Goal: Information Seeking & Learning: Learn about a topic

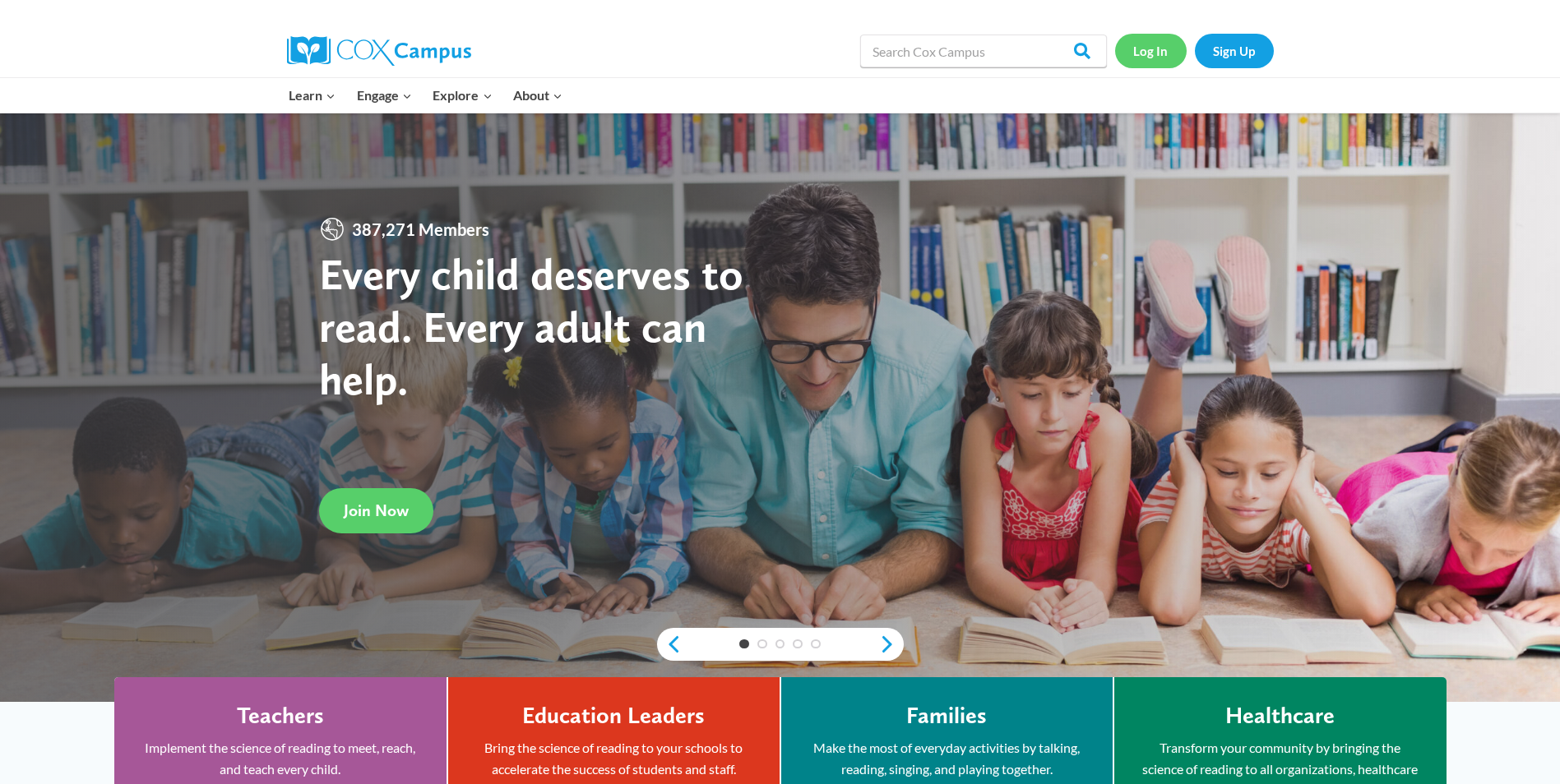
click at [1141, 58] on link "Log In" at bounding box center [1150, 50] width 71 height 33
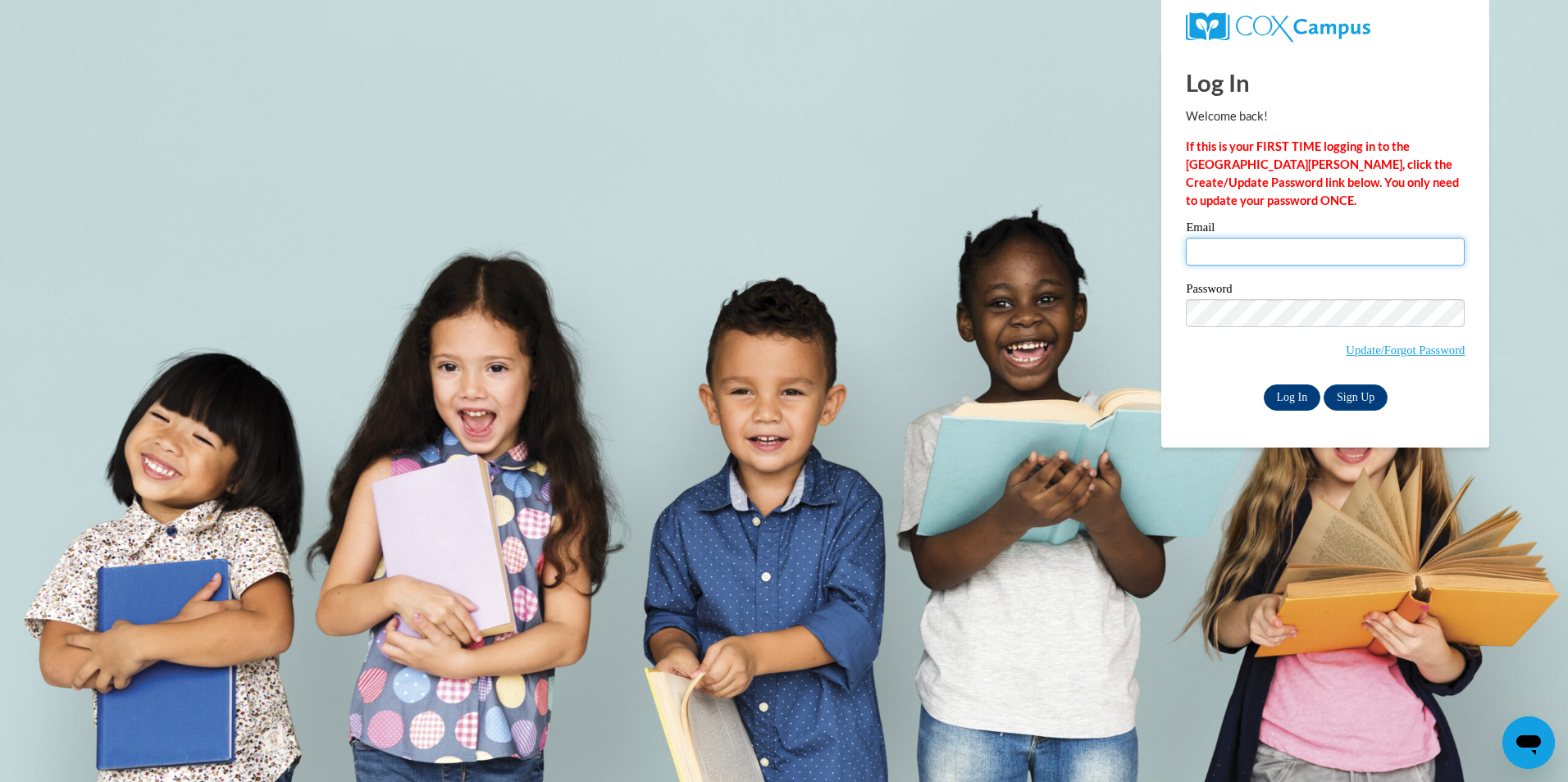
type input "bshaundricka@gmail.com"
click at [1287, 392] on input "Log In" at bounding box center [1293, 397] width 58 height 26
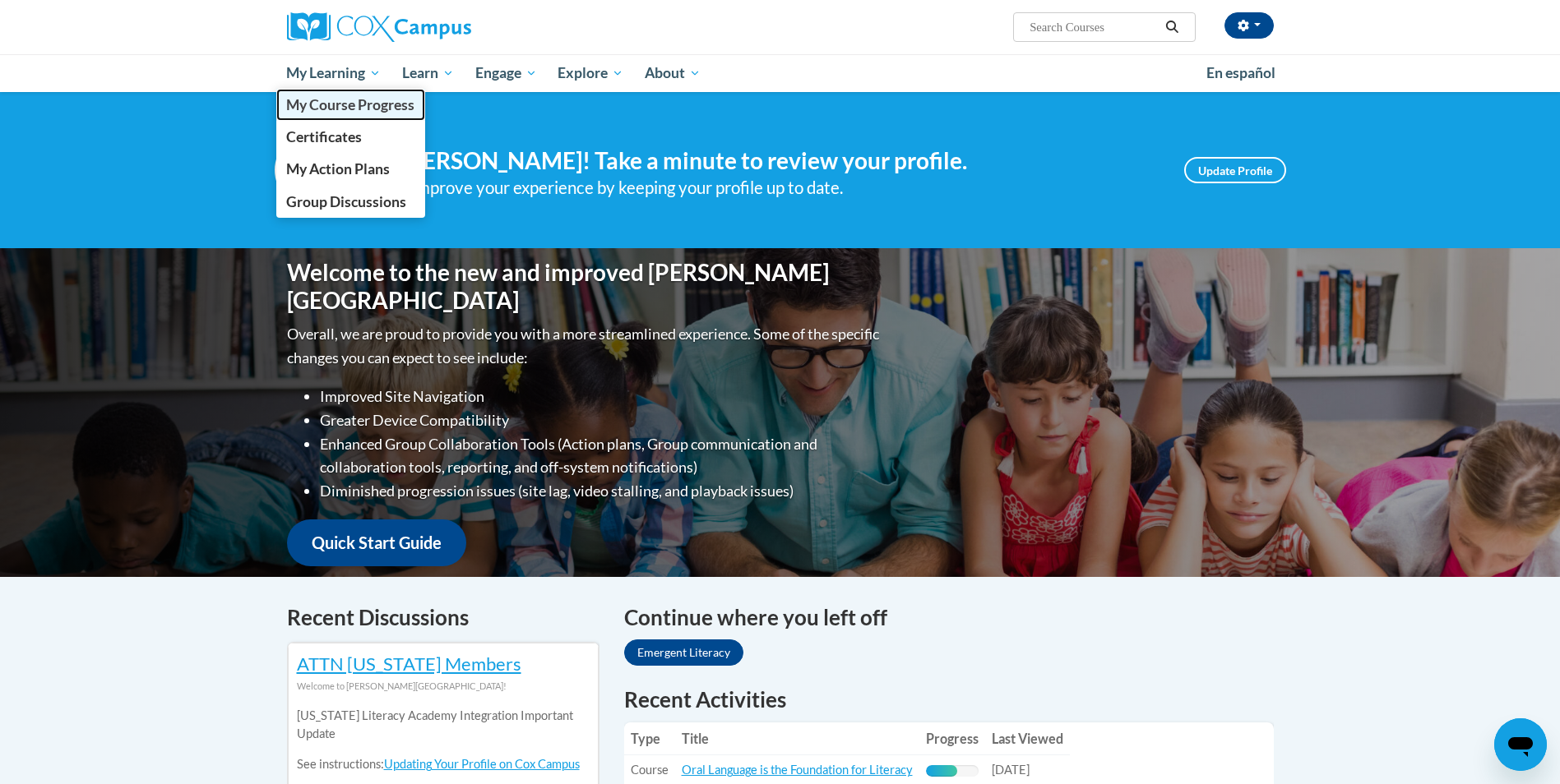
click at [339, 106] on span "My Course Progress" at bounding box center [350, 104] width 128 height 17
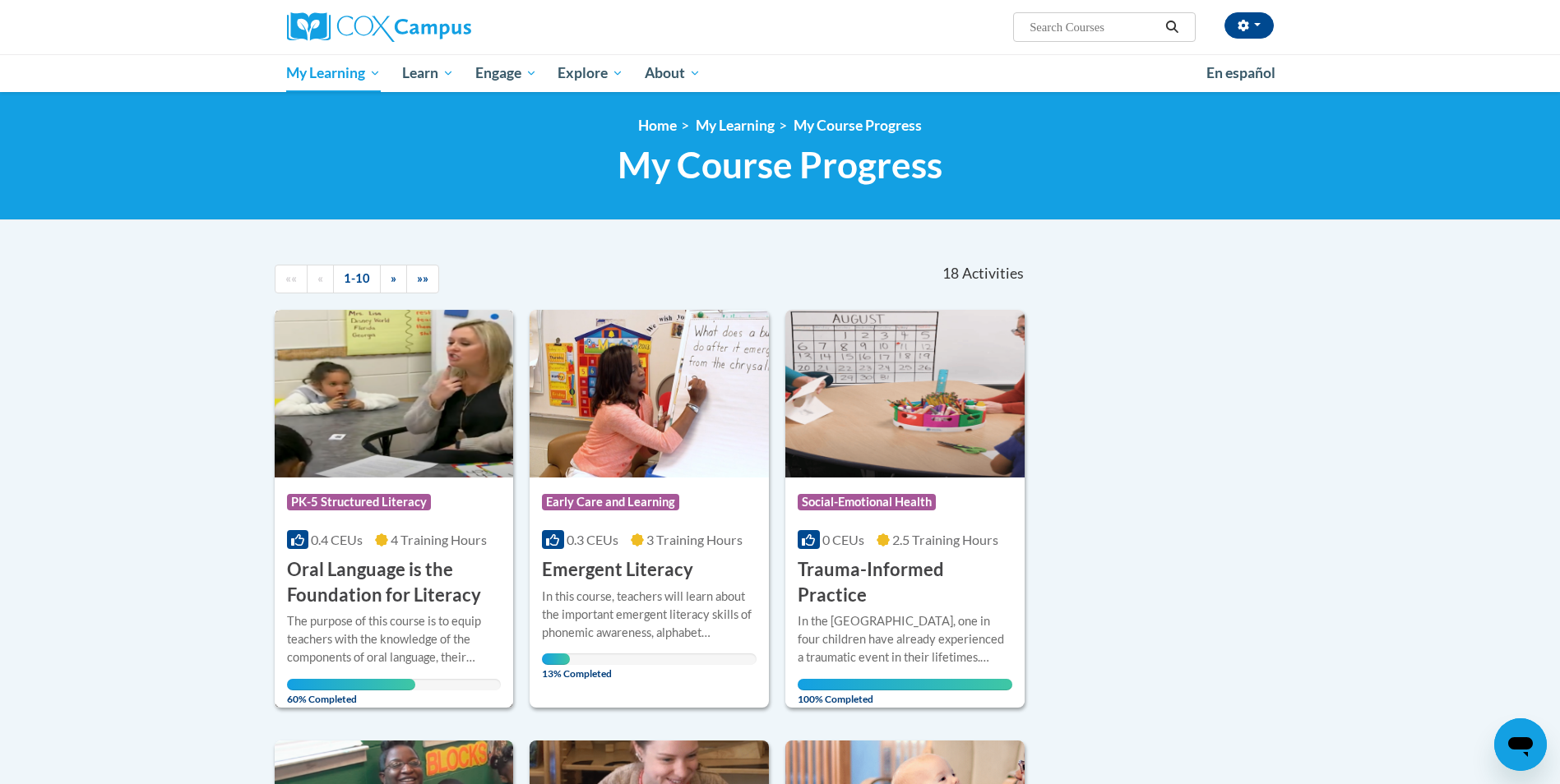
click at [356, 677] on div "The purpose of this course is to equip teachers with the knowledge of the compo…" at bounding box center [393, 651] width 214 height 78
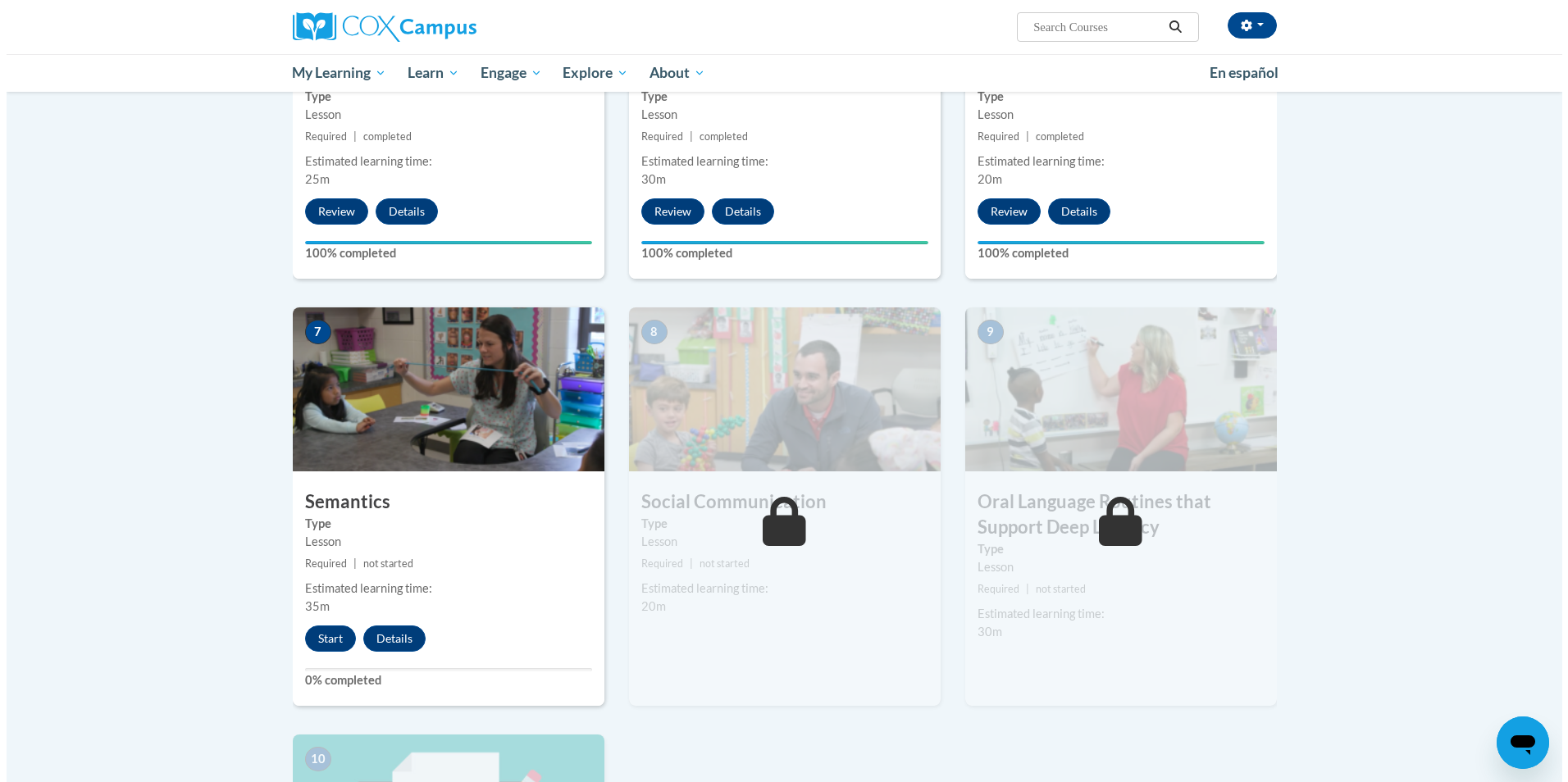
scroll to position [1052, 0]
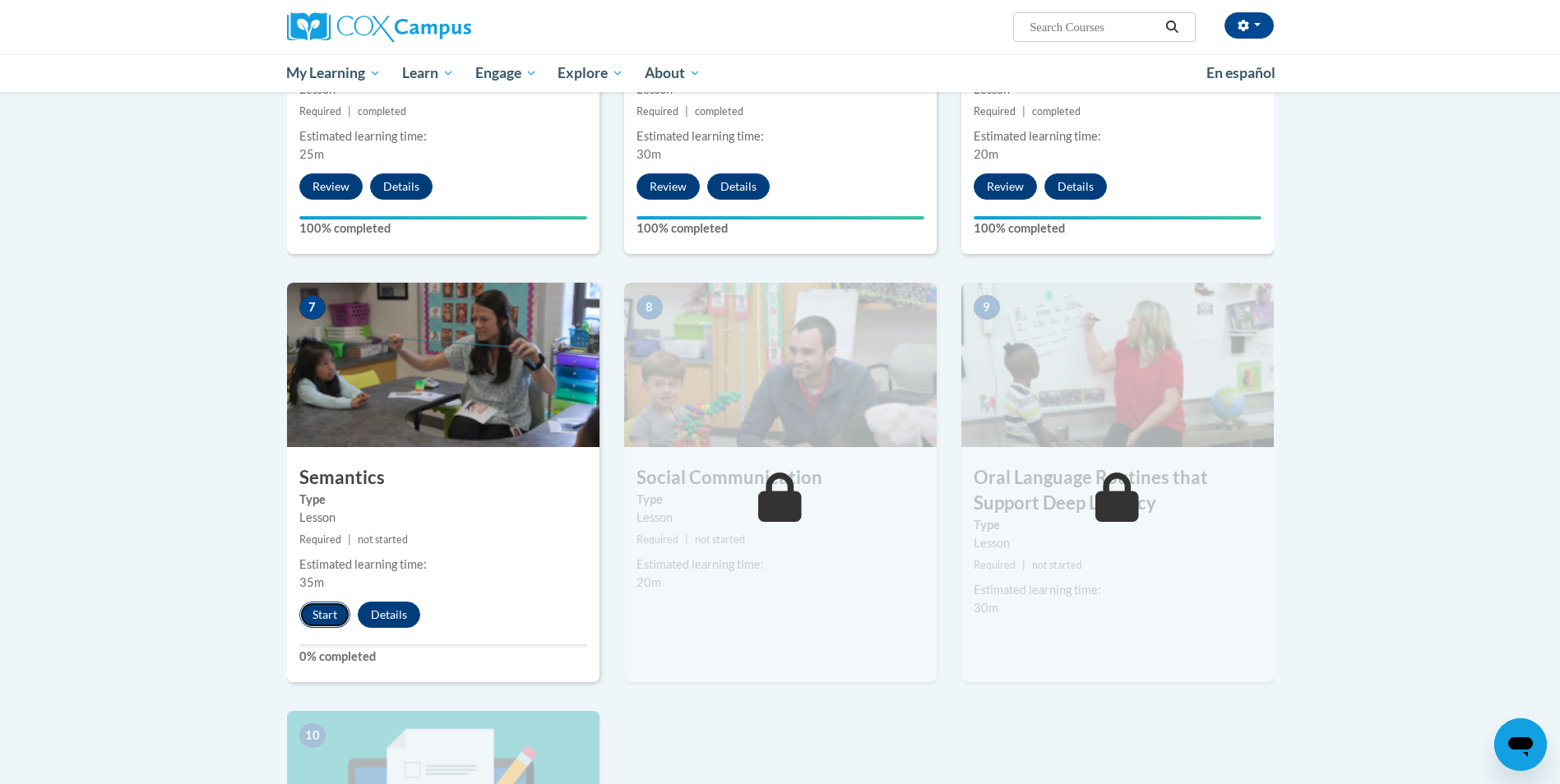
click at [329, 609] on button "Start" at bounding box center [325, 615] width 51 height 26
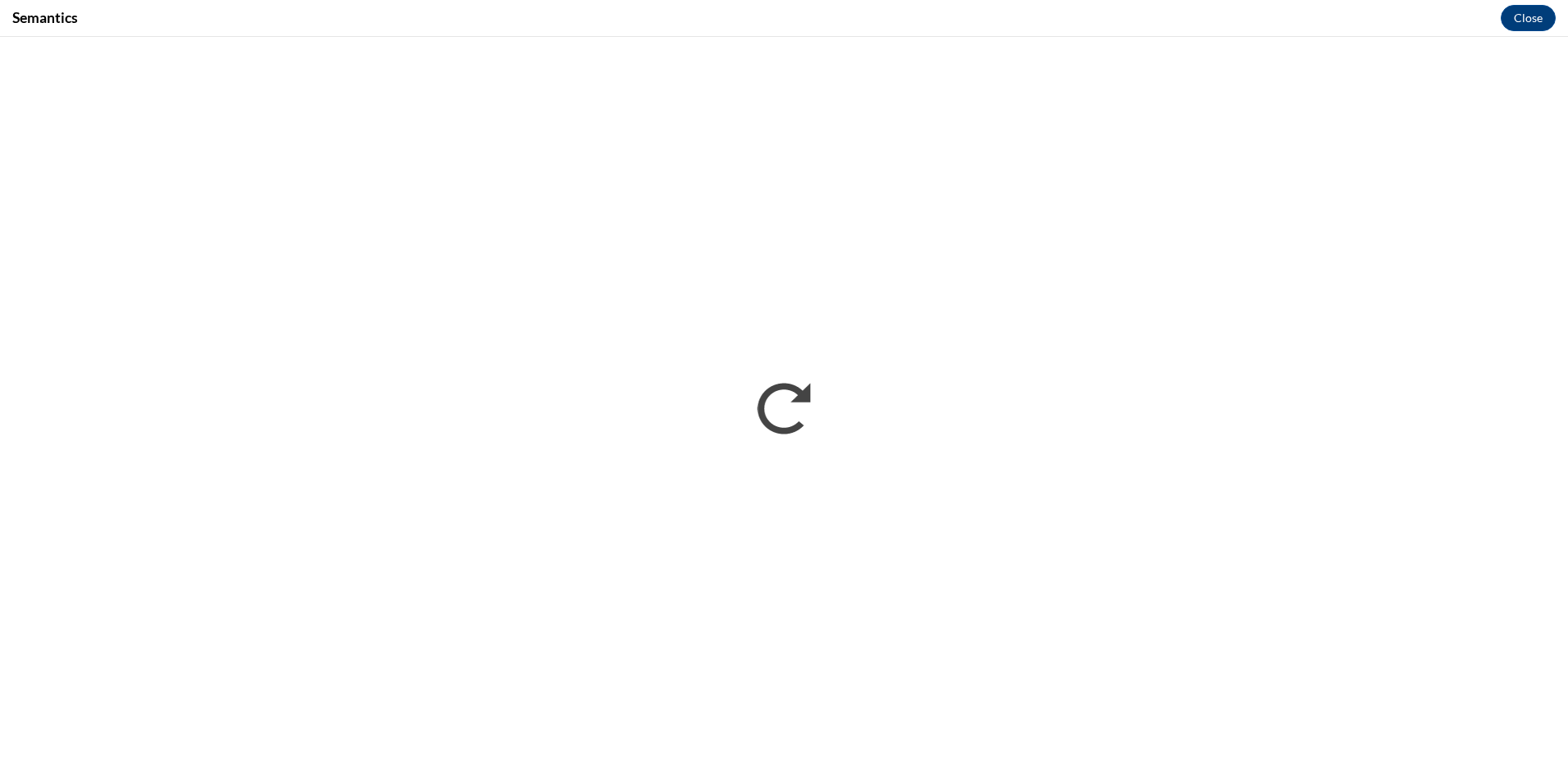
scroll to position [0, 0]
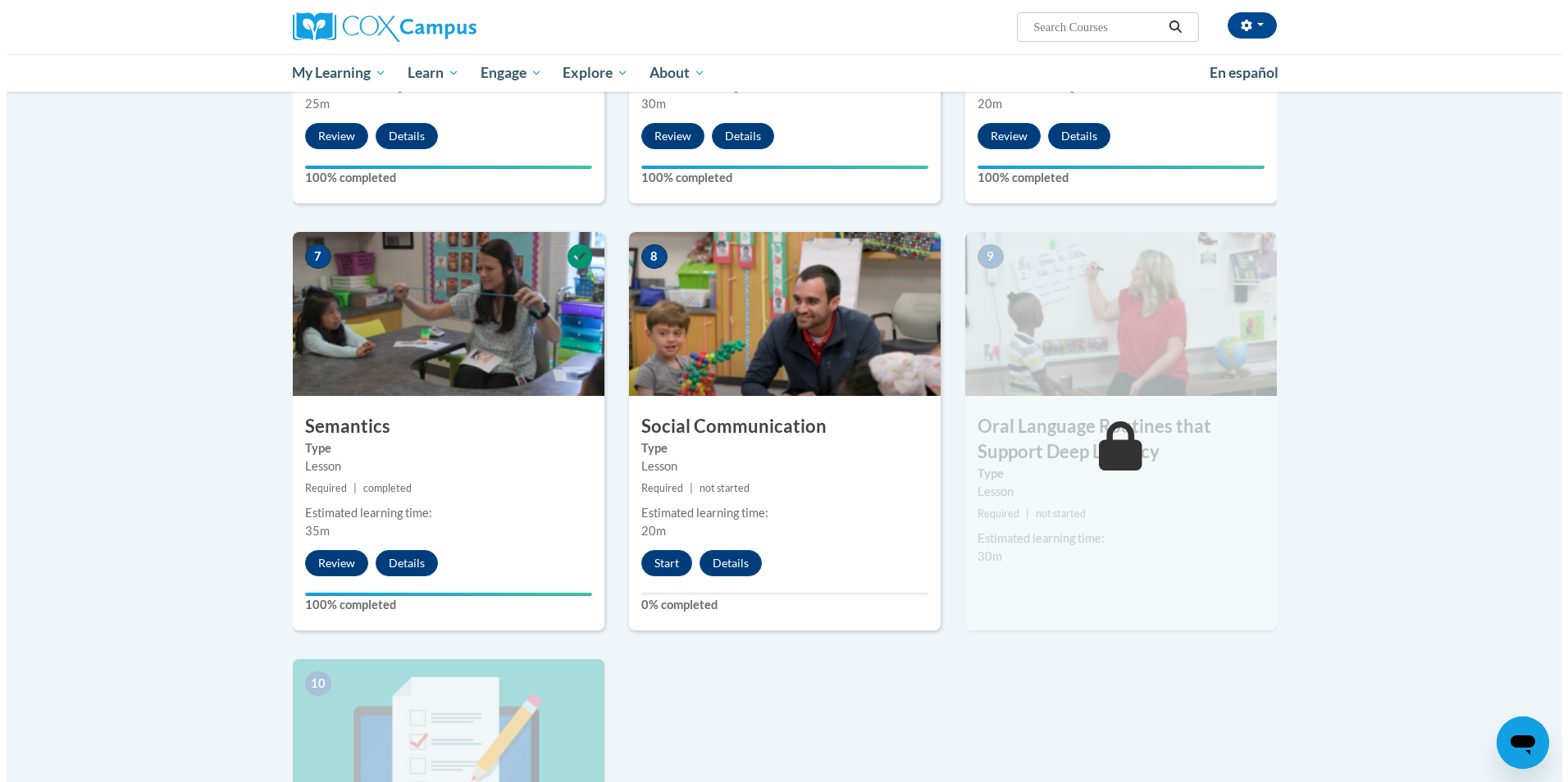
scroll to position [1113, 0]
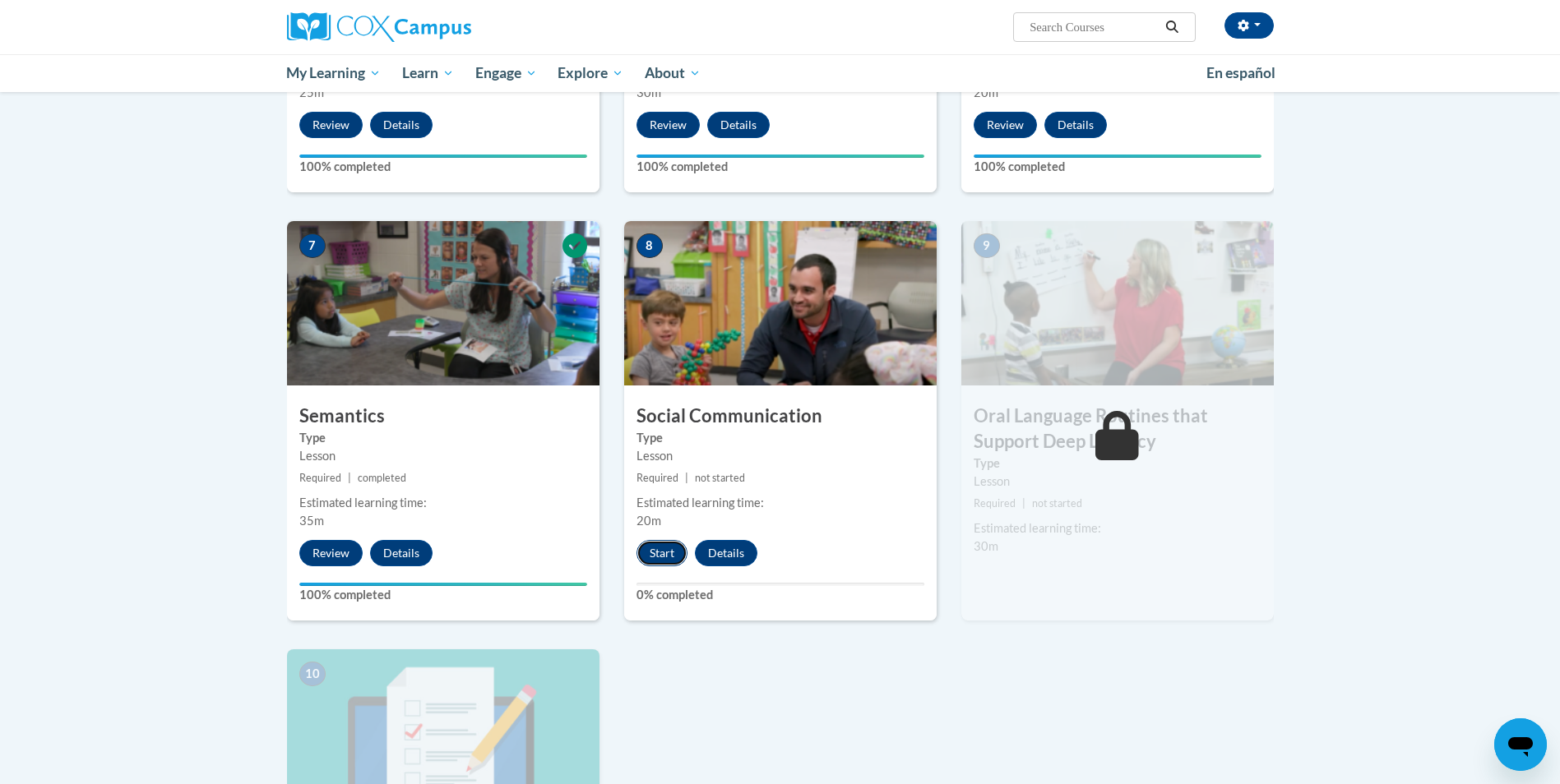
click at [673, 554] on button "Start" at bounding box center [662, 553] width 51 height 26
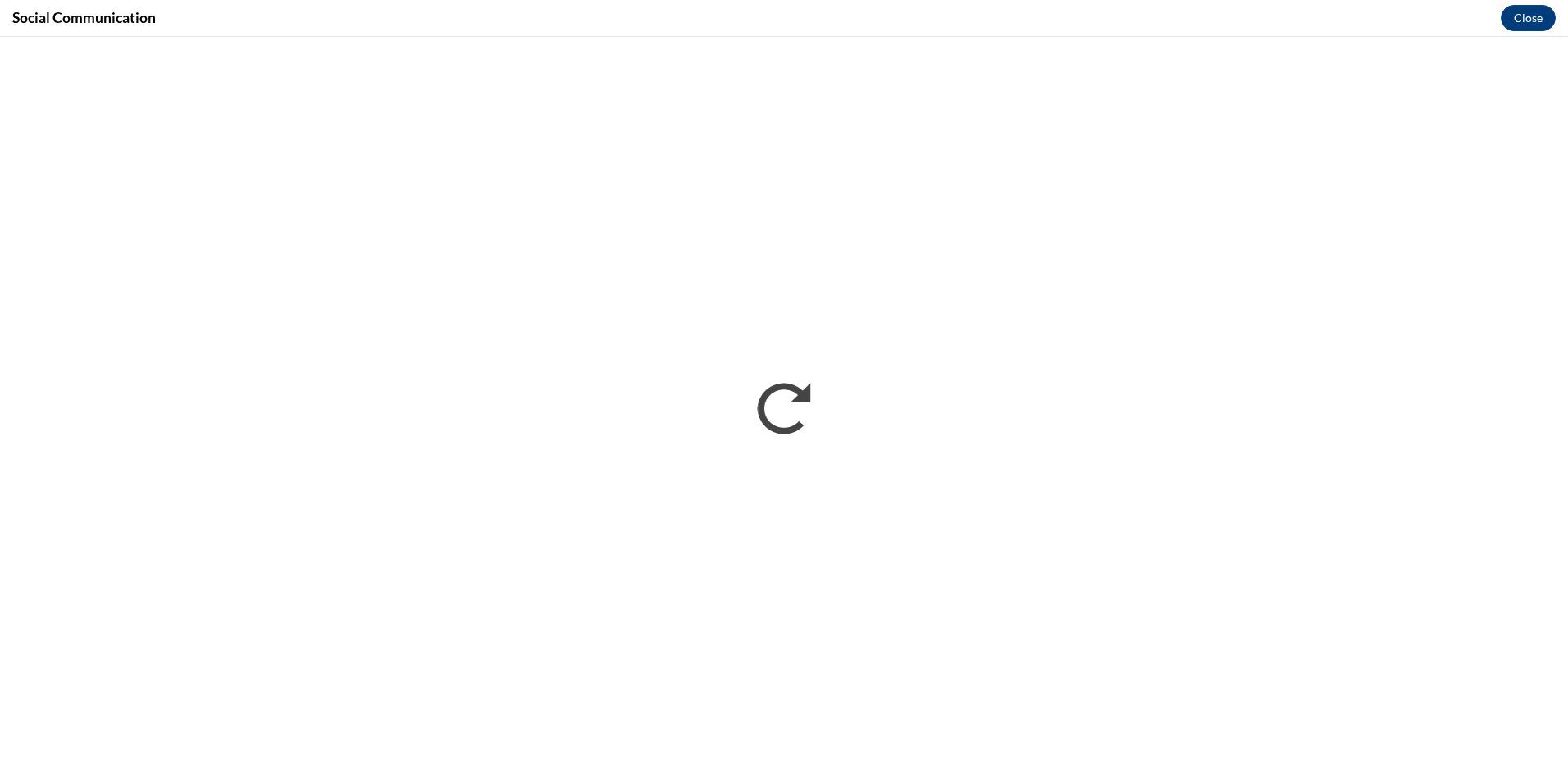
scroll to position [0, 0]
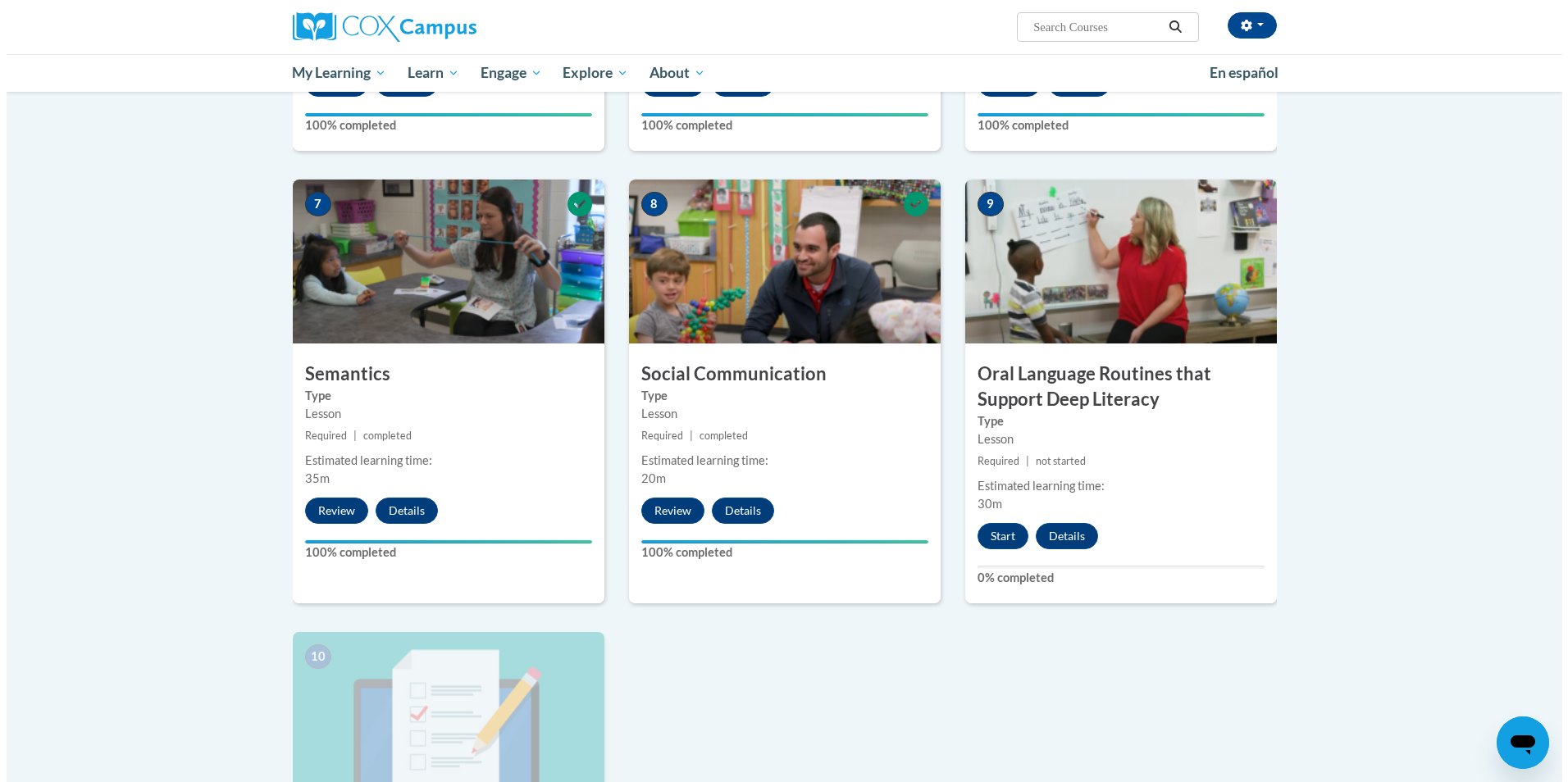
scroll to position [1311, 0]
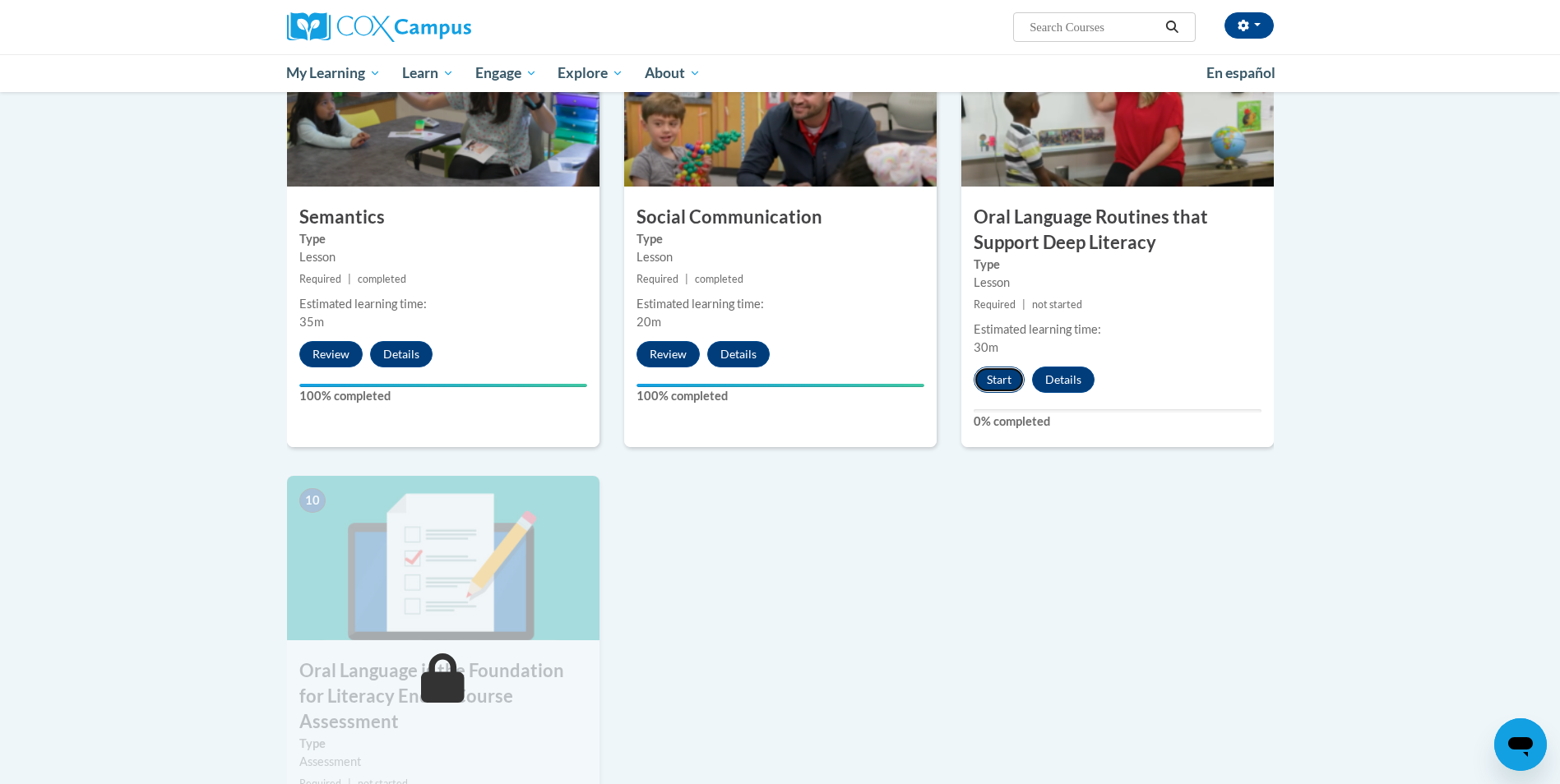
click at [988, 384] on button "Start" at bounding box center [998, 379] width 51 height 26
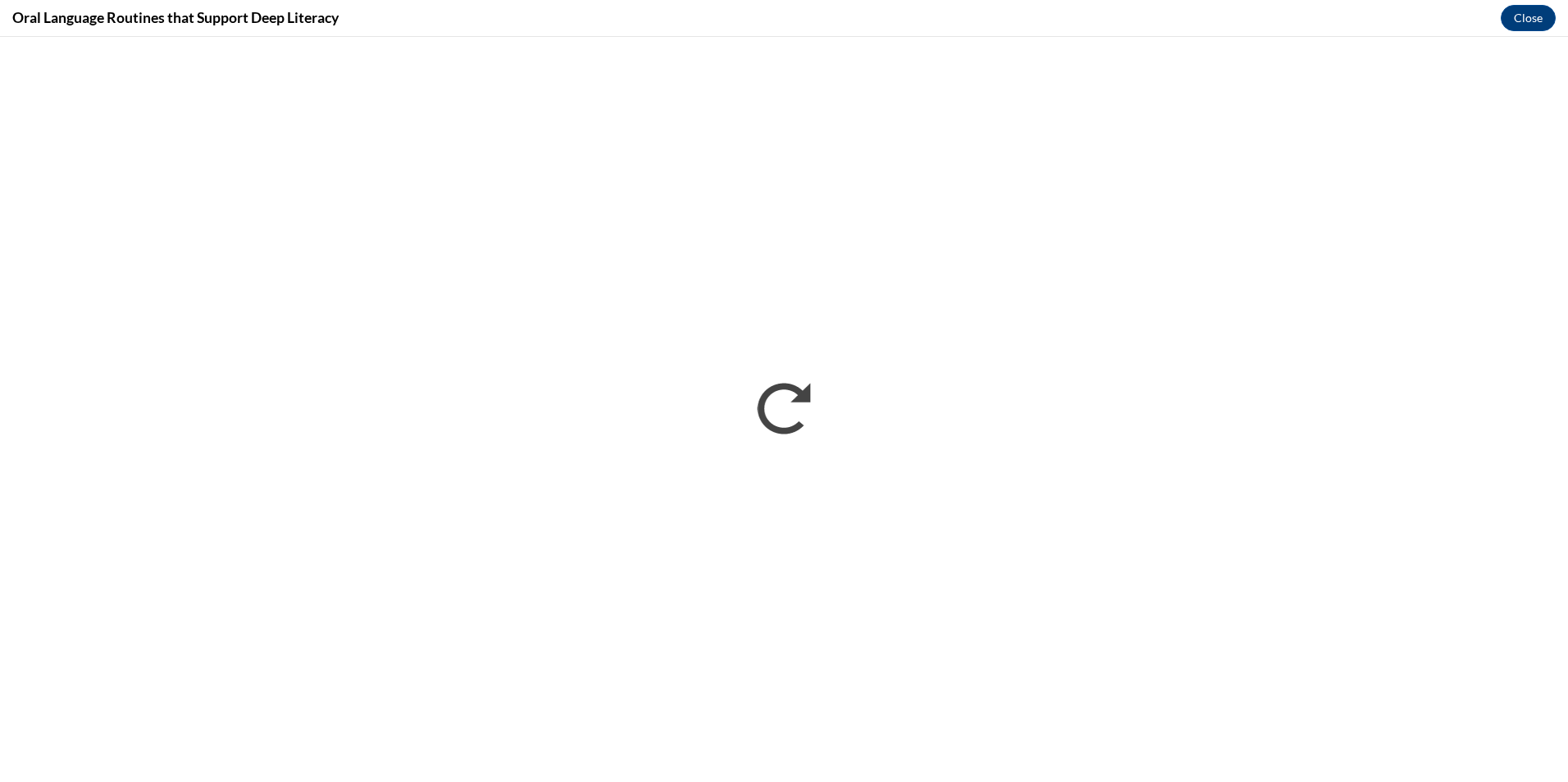
scroll to position [0, 0]
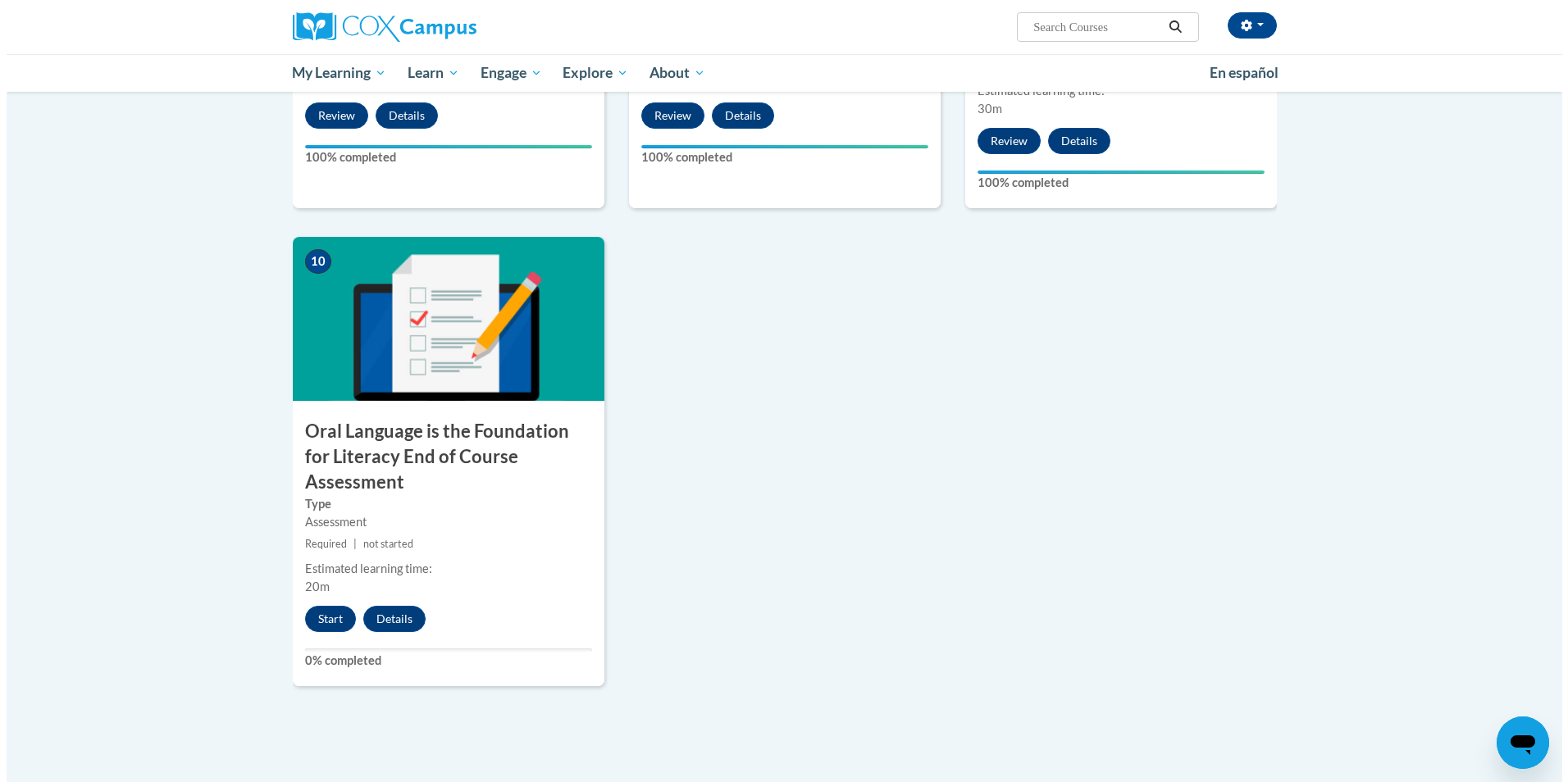
scroll to position [1555, 0]
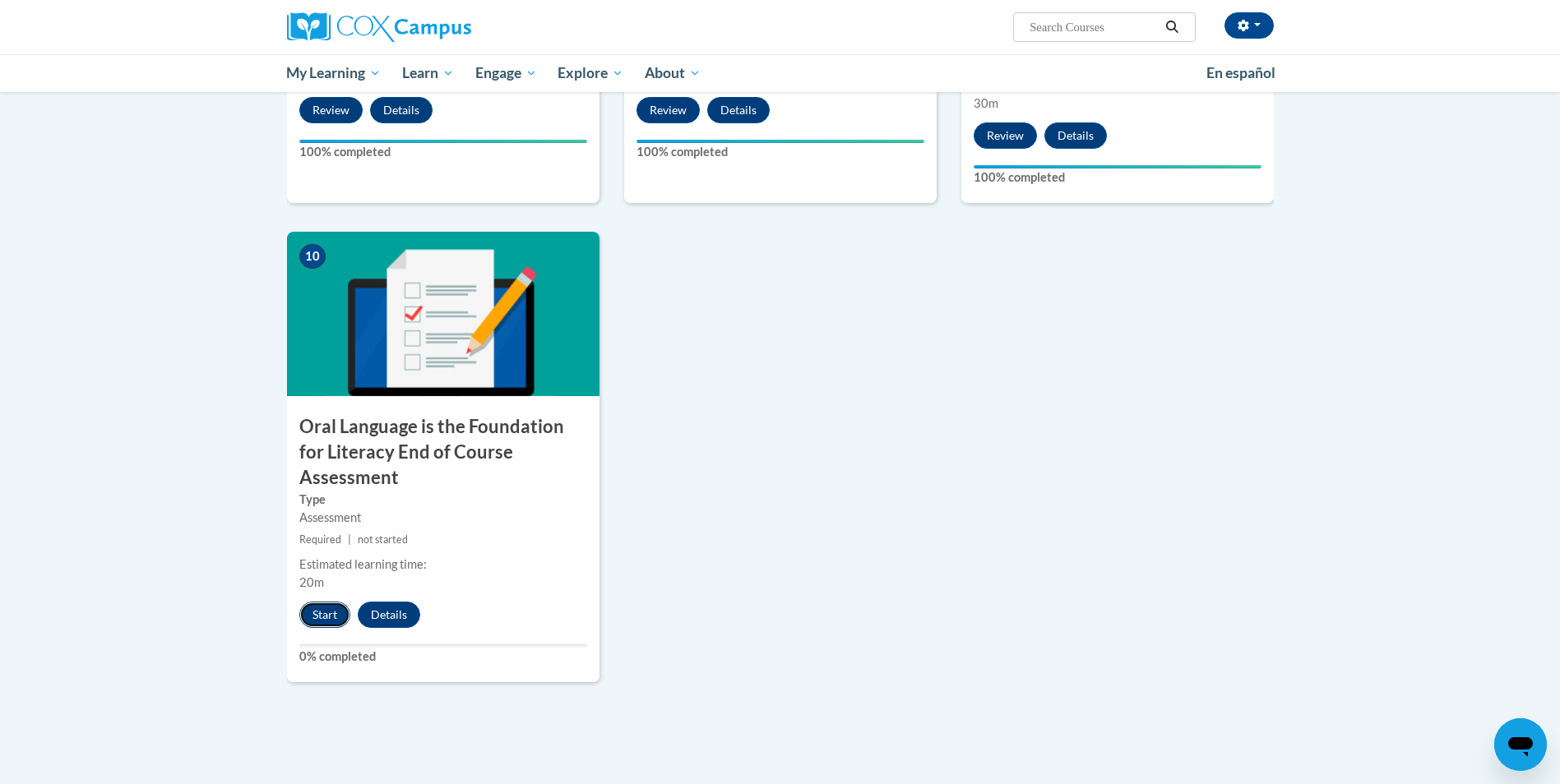
click at [329, 602] on button "Start" at bounding box center [325, 615] width 51 height 26
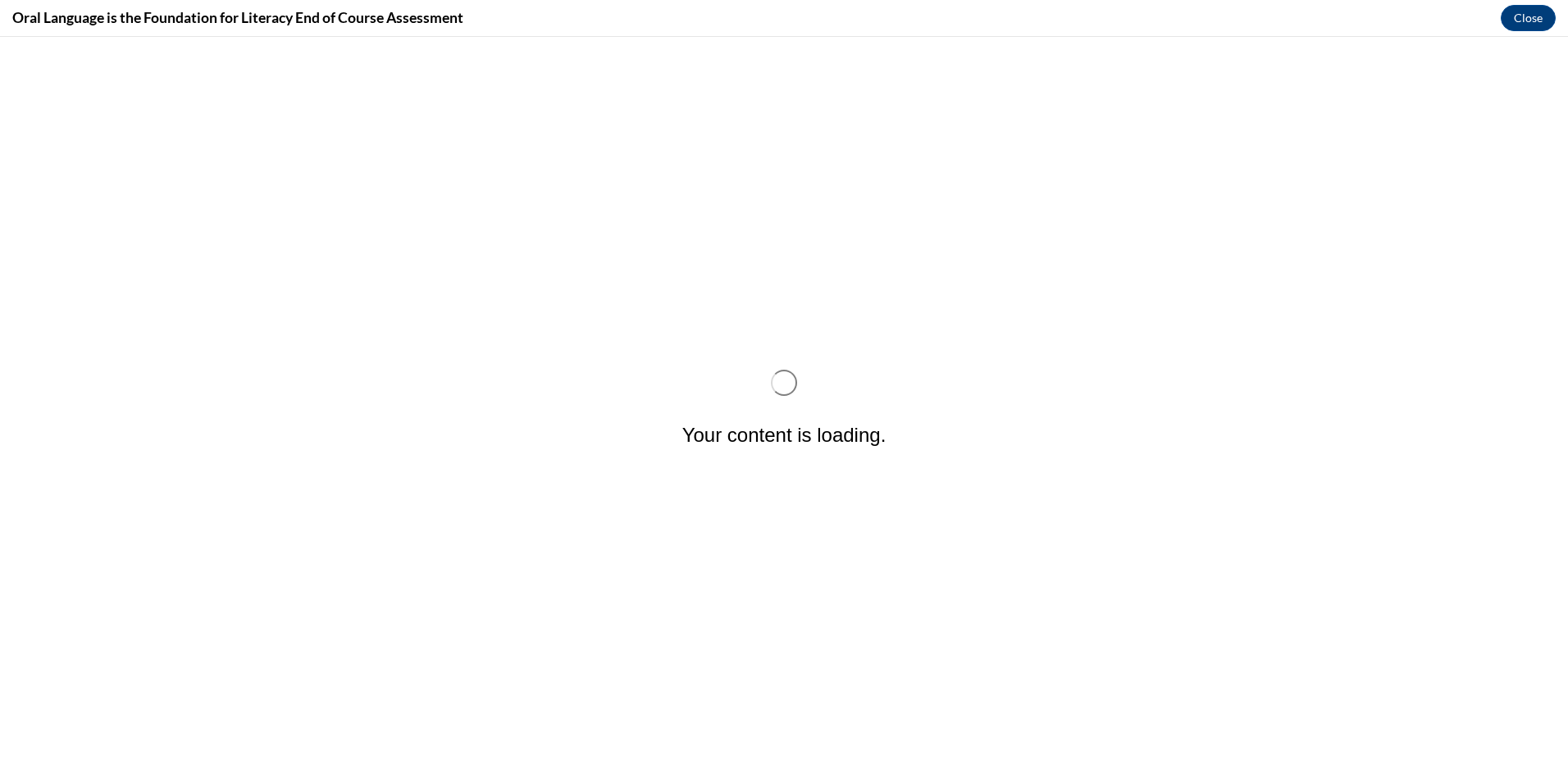
scroll to position [0, 0]
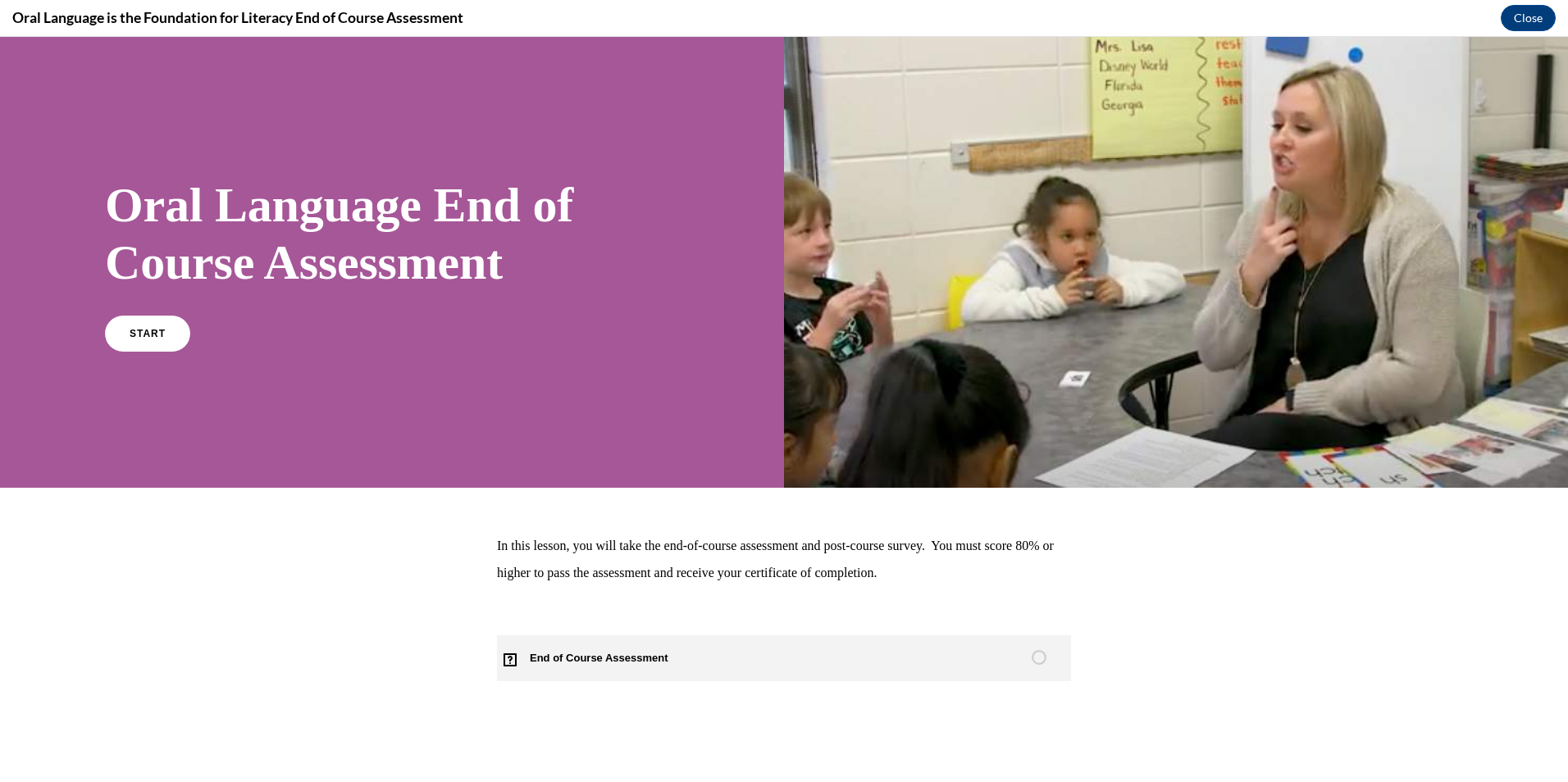
click at [1038, 663] on circle "Unstarted" at bounding box center [1039, 658] width 14 height 14
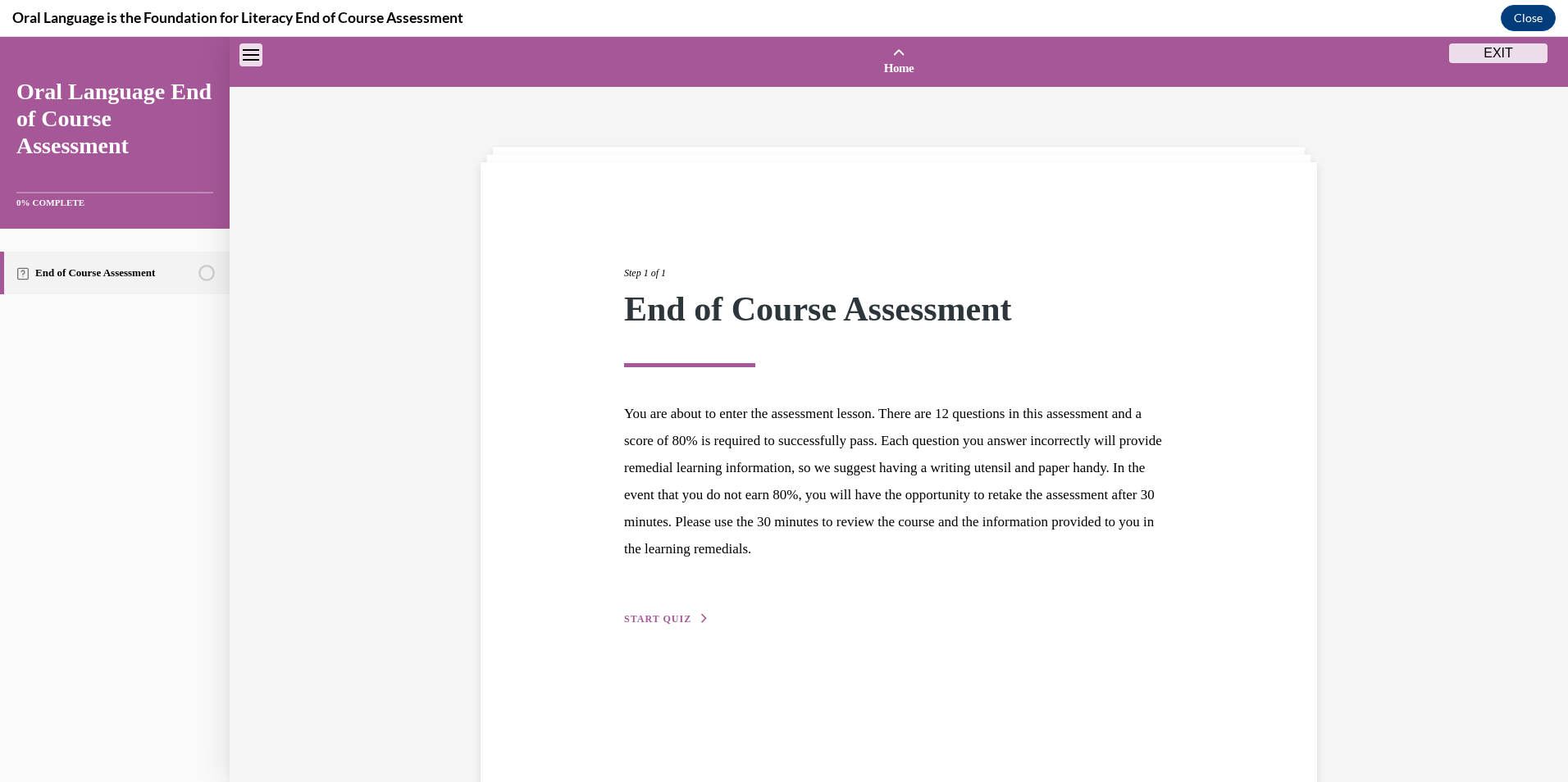
scroll to position [51, 0]
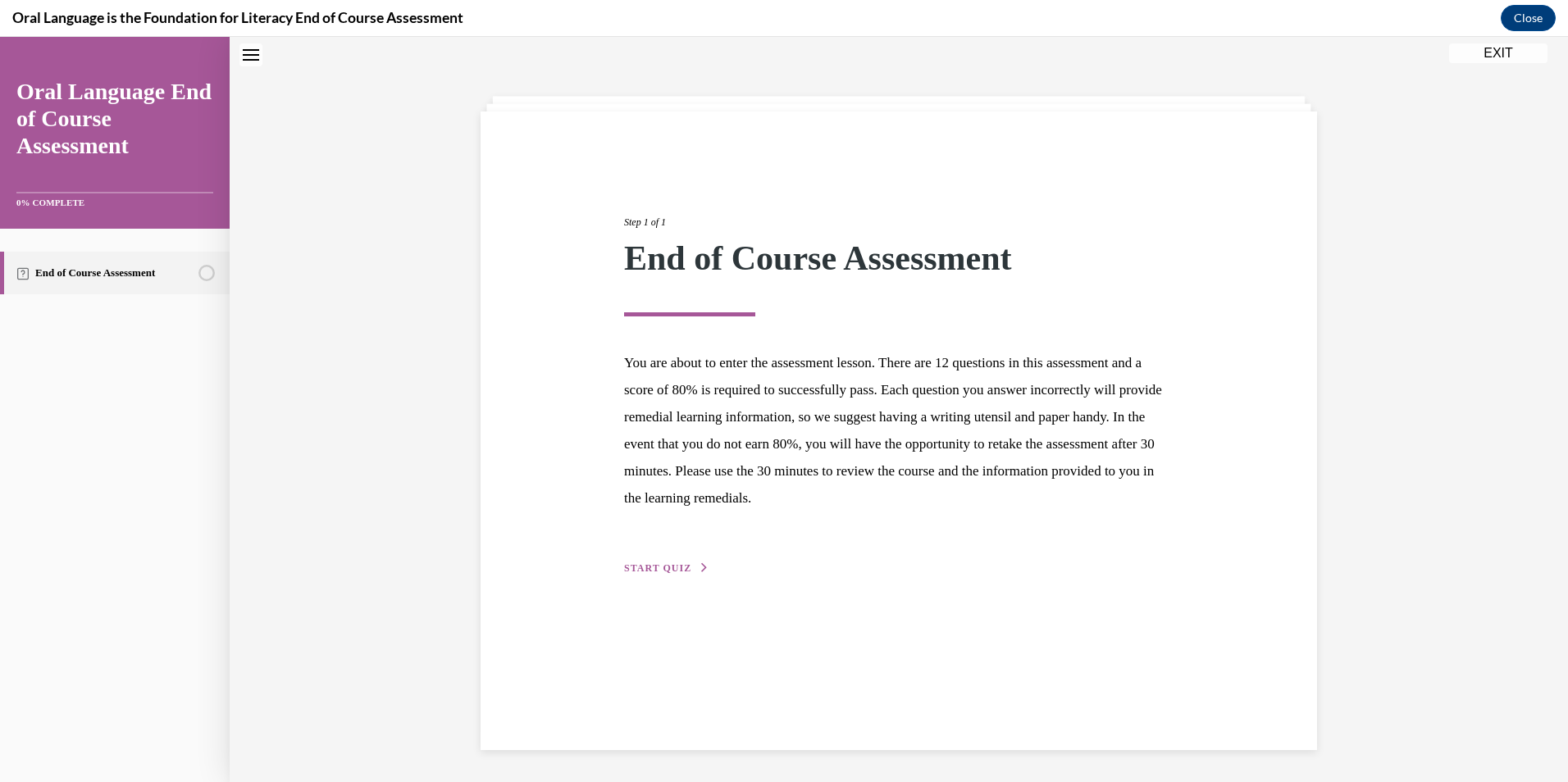
click at [1509, 56] on button "EXIT" at bounding box center [1499, 53] width 98 height 20
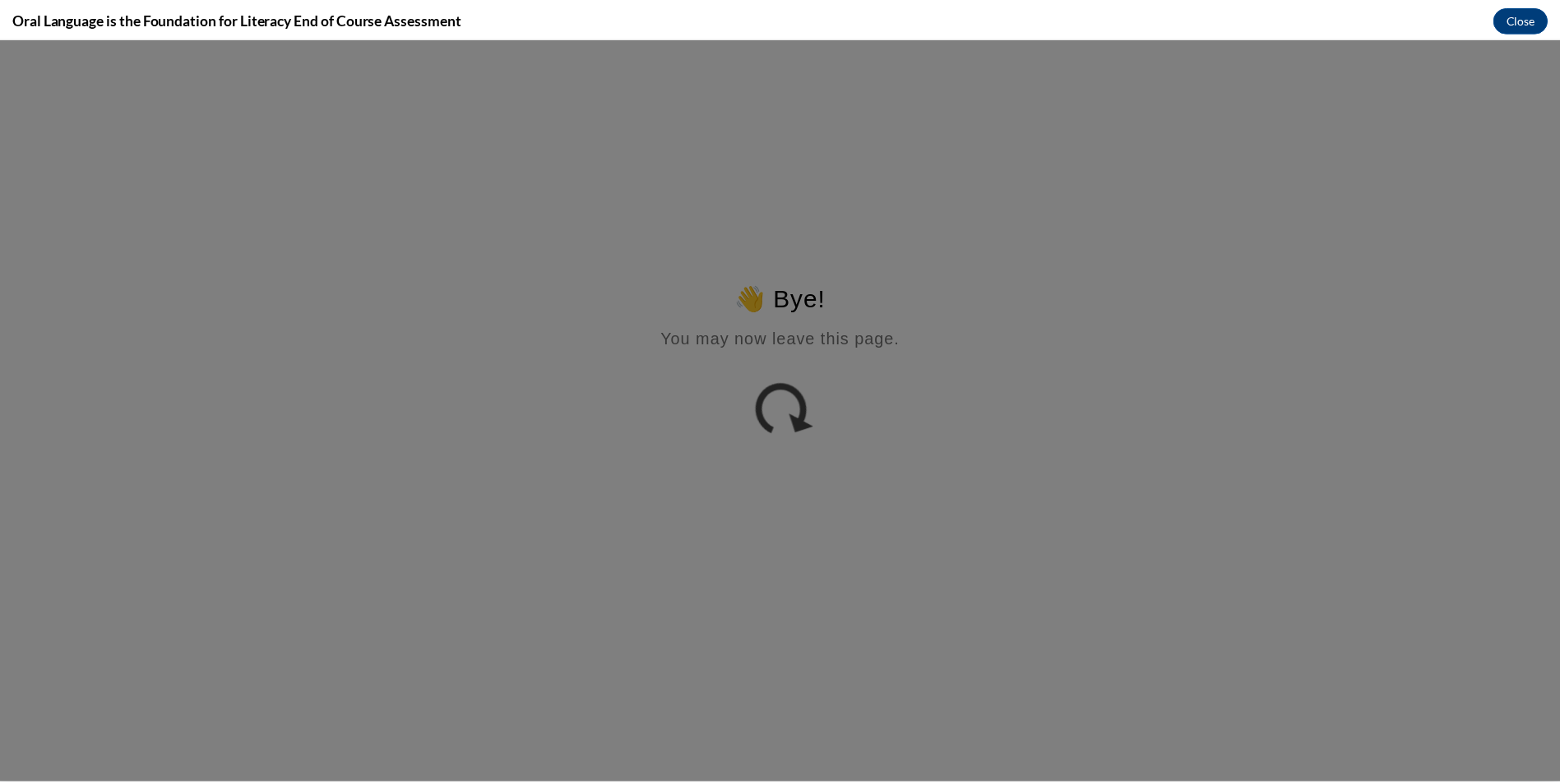
scroll to position [0, 0]
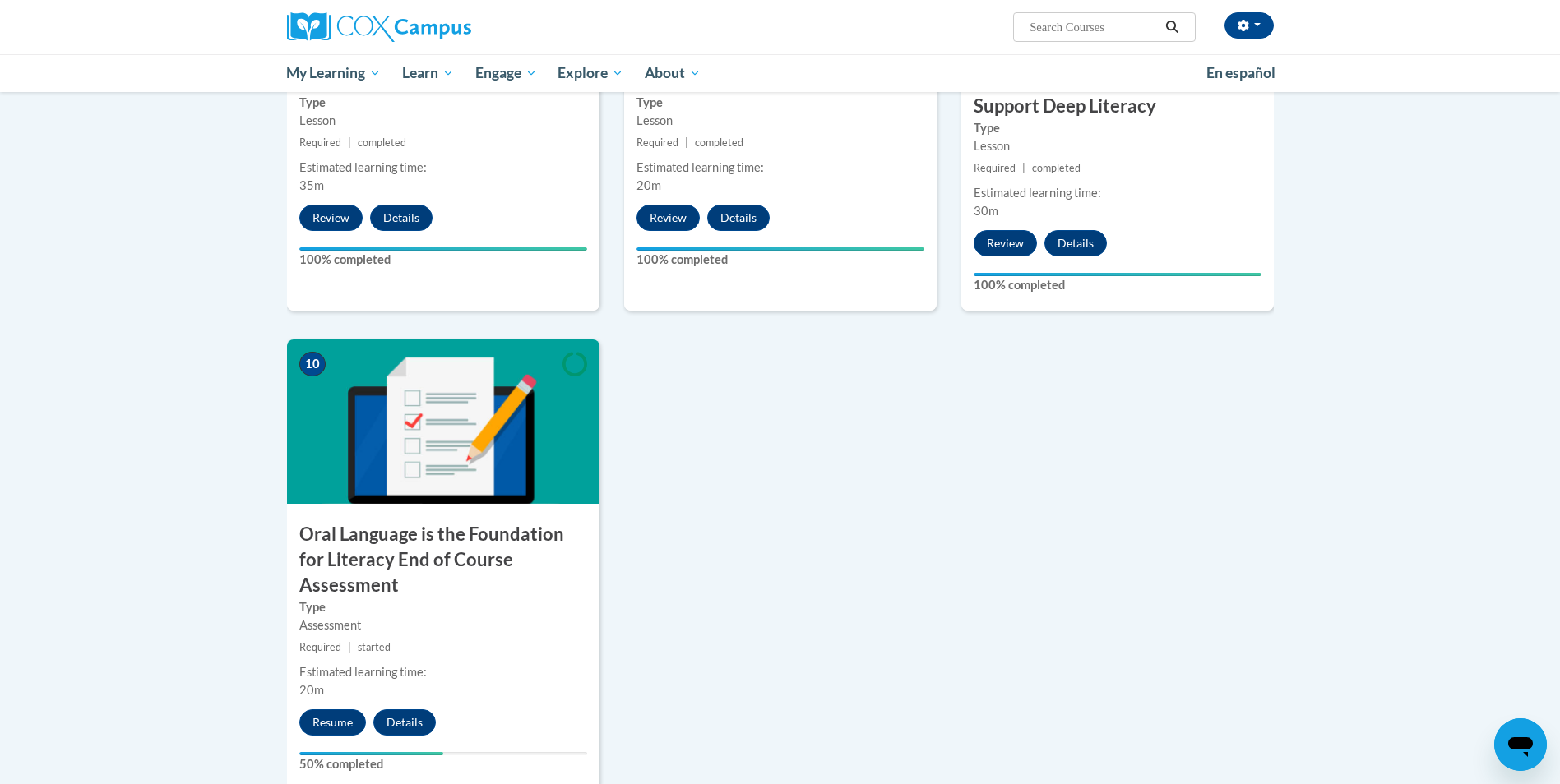
scroll to position [1451, 0]
